Goal: Transaction & Acquisition: Book appointment/travel/reservation

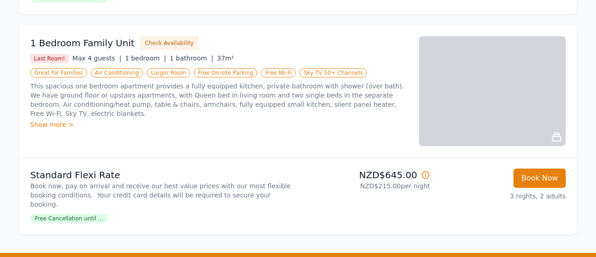
scroll to position [794, 0]
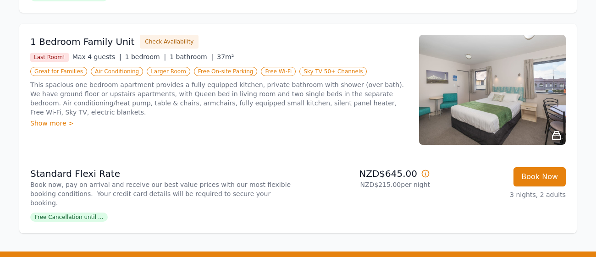
click at [49, 119] on div "Show more >" at bounding box center [219, 123] width 378 height 9
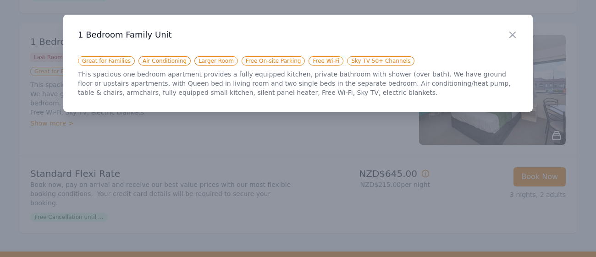
click at [476, 166] on div at bounding box center [298, 128] width 596 height 257
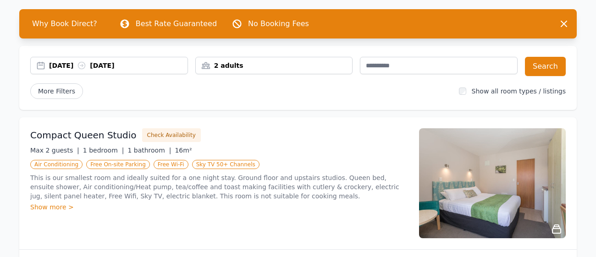
scroll to position [0, 0]
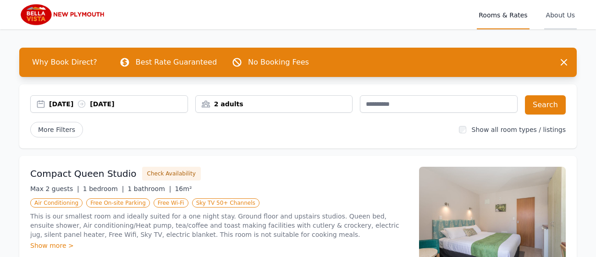
click at [568, 15] on span "About Us" at bounding box center [560, 14] width 33 height 29
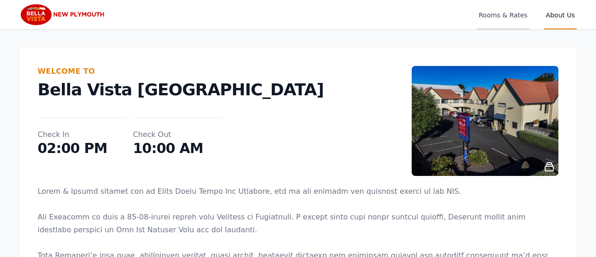
click at [506, 18] on span "Rooms & Rates" at bounding box center [503, 14] width 52 height 29
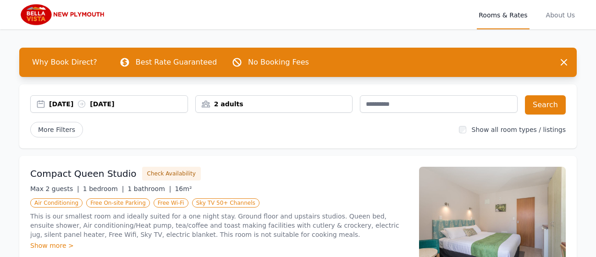
click at [156, 103] on div "[DATE] [DATE]" at bounding box center [118, 103] width 138 height 9
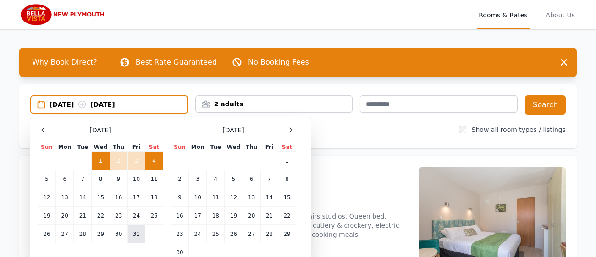
click at [137, 235] on td "31" at bounding box center [135, 234] width 17 height 18
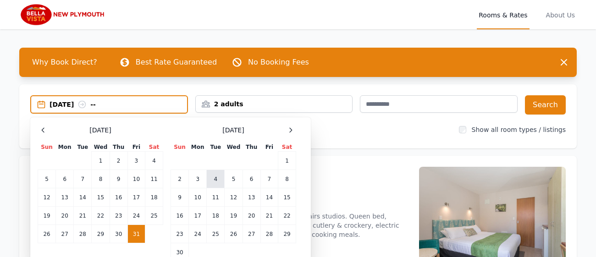
click at [218, 179] on td "4" at bounding box center [216, 179] width 18 height 18
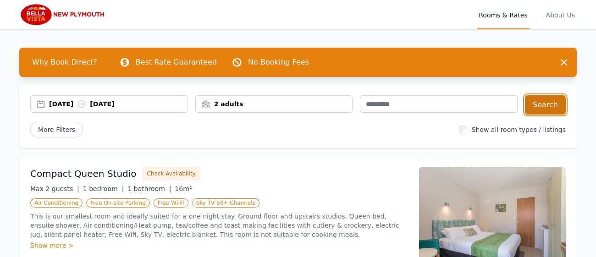
click at [541, 106] on button "Search" at bounding box center [545, 104] width 41 height 19
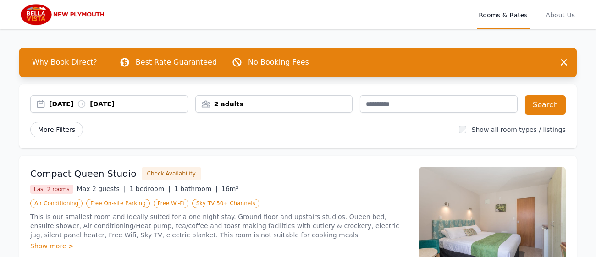
click at [53, 128] on span "More Filters" at bounding box center [56, 130] width 53 height 16
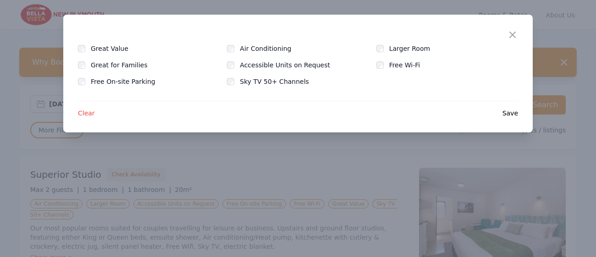
click at [510, 116] on span "Save" at bounding box center [510, 113] width 16 height 9
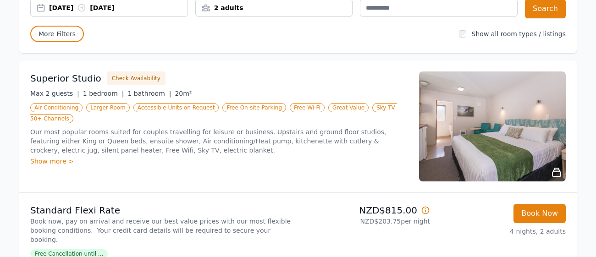
scroll to position [96, 0]
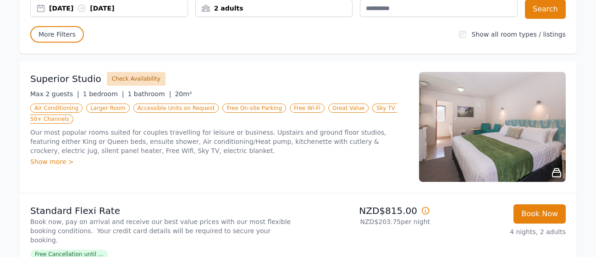
click at [123, 77] on button "Check Availability" at bounding box center [136, 79] width 59 height 14
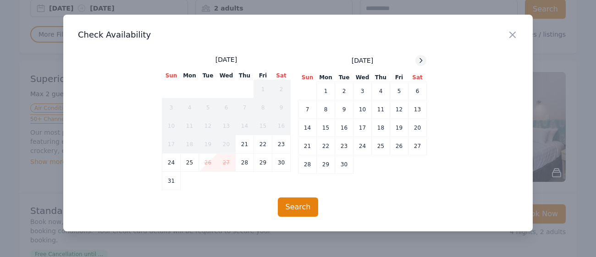
click at [425, 59] on div at bounding box center [420, 60] width 11 height 11
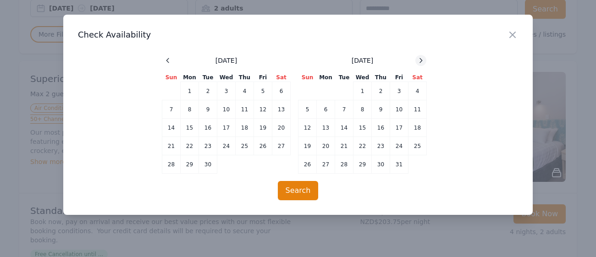
click at [421, 61] on icon at bounding box center [420, 60] width 7 height 7
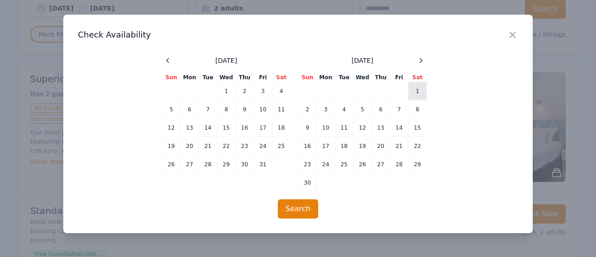
click at [418, 90] on td "1" at bounding box center [417, 91] width 18 height 18
click at [325, 109] on td "3" at bounding box center [326, 109] width 18 height 18
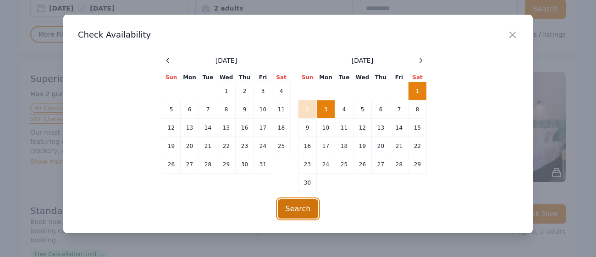
click at [300, 209] on button "Search" at bounding box center [298, 208] width 41 height 19
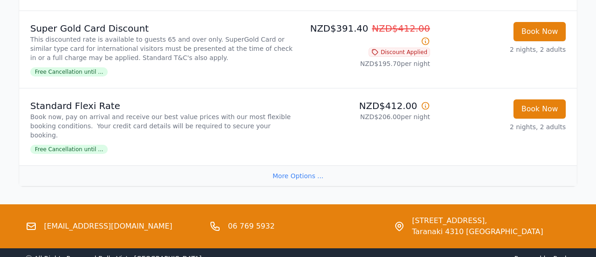
scroll to position [281, 0]
